Goal: Book appointment/travel/reservation

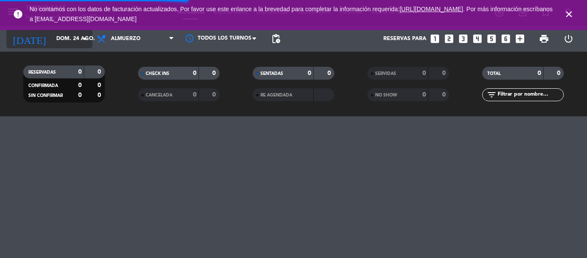
click at [70, 41] on input "dom. 24 ago." at bounding box center [88, 38] width 73 height 15
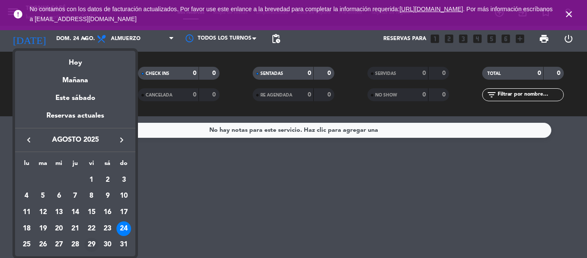
click at [93, 243] on div "29" at bounding box center [91, 244] width 15 height 15
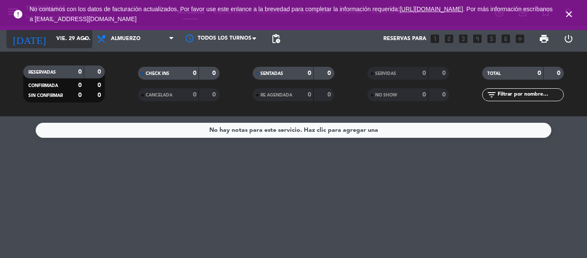
click at [72, 43] on input "vie. 29 ago." at bounding box center [88, 38] width 73 height 15
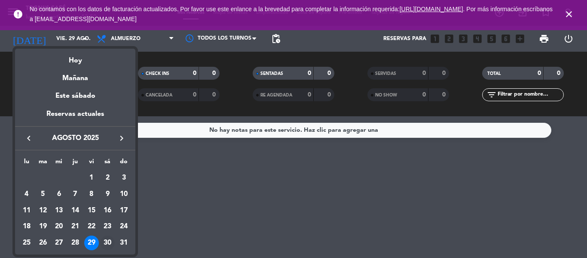
click at [111, 239] on div "30" at bounding box center [107, 242] width 15 height 15
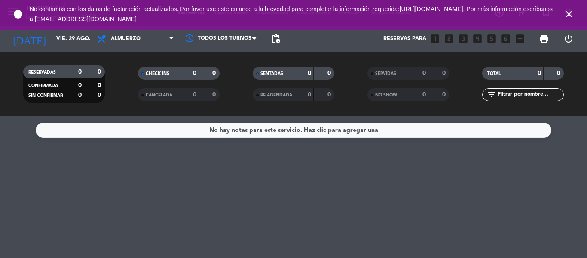
type input "sáb. 30 ago."
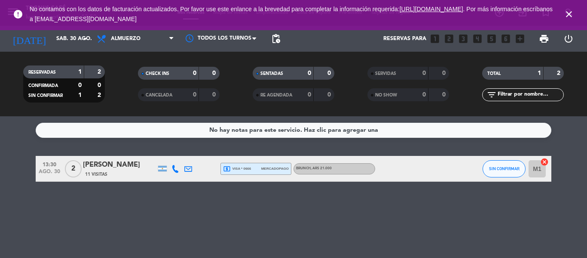
click at [75, 169] on span "2" at bounding box center [73, 168] width 17 height 17
click at [48, 168] on span "13:30" at bounding box center [50, 164] width 22 height 10
click at [71, 169] on span "2" at bounding box center [73, 168] width 17 height 17
click at [54, 169] on span "ago. 30" at bounding box center [50, 174] width 22 height 10
click at [320, 170] on div "BRUNCH , ARS 21.000" at bounding box center [314, 169] width 36 height 6
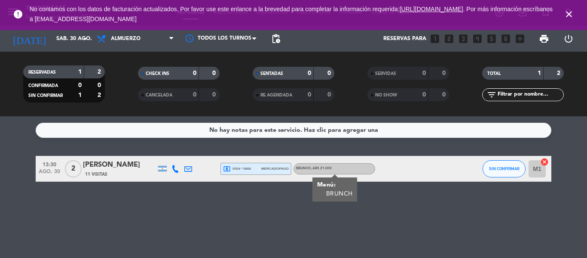
click at [260, 173] on div "local_atm visa * 0666 mercadopago" at bounding box center [256, 168] width 66 height 11
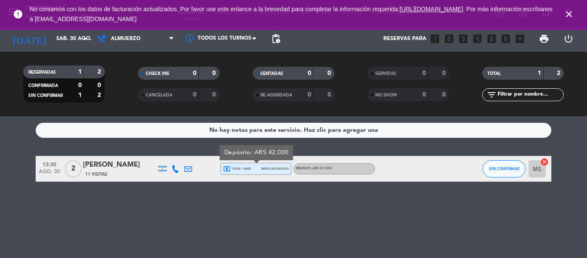
click at [260, 173] on div "local_atm visa * 0666 mercadopago" at bounding box center [256, 168] width 66 height 11
